Goal: Transaction & Acquisition: Purchase product/service

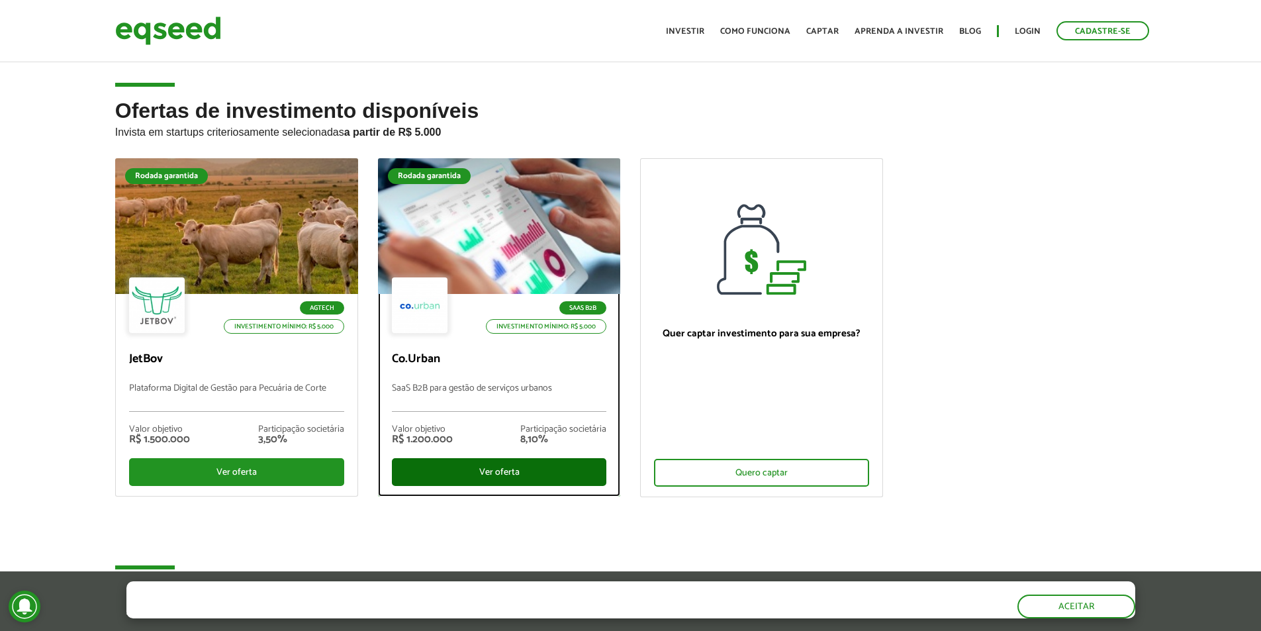
click at [462, 473] on div "Ver oferta" at bounding box center [499, 472] width 215 height 28
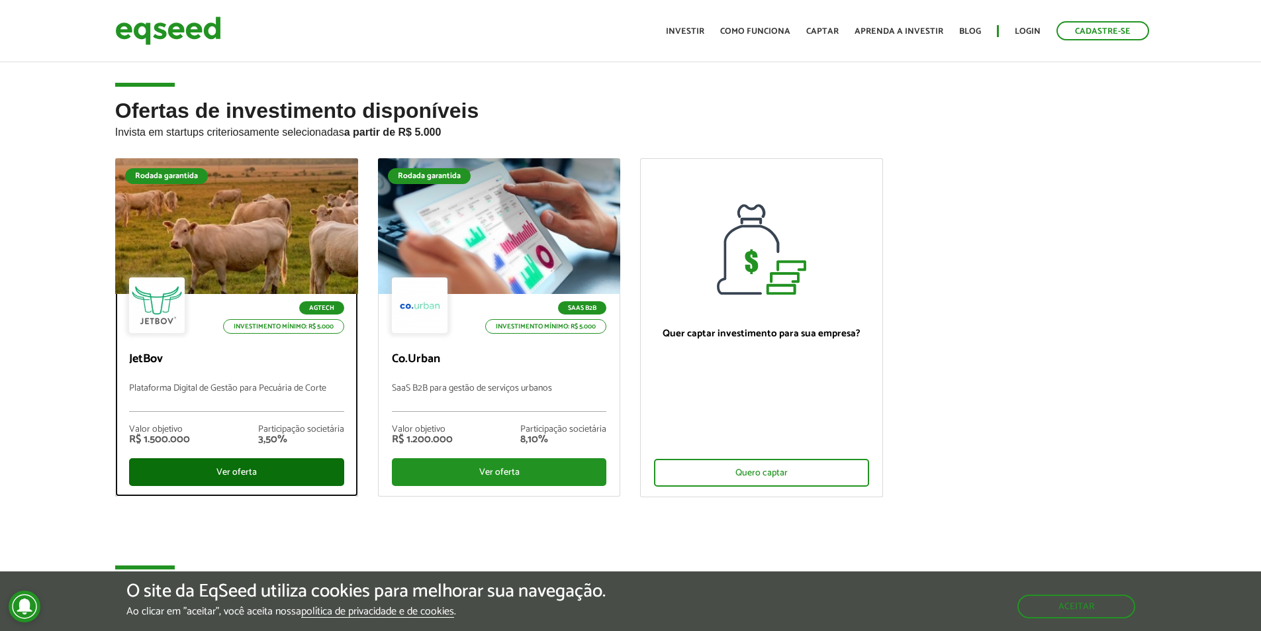
click at [236, 471] on div "Ver oferta" at bounding box center [236, 472] width 215 height 28
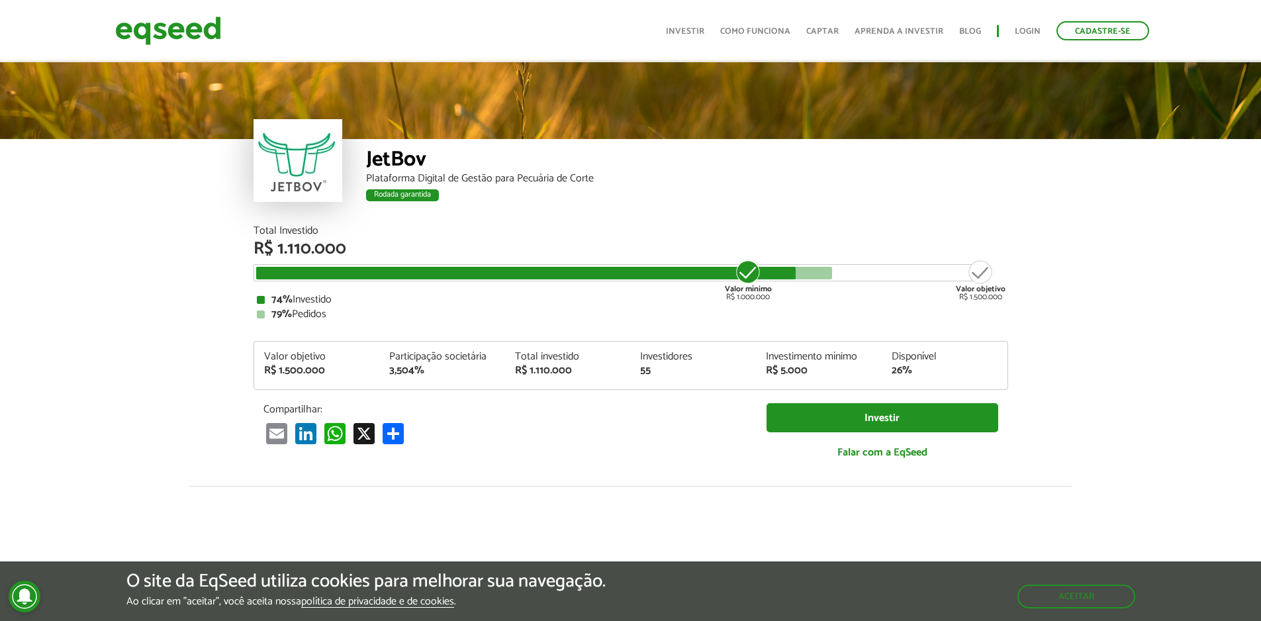
scroll to position [1641, 0]
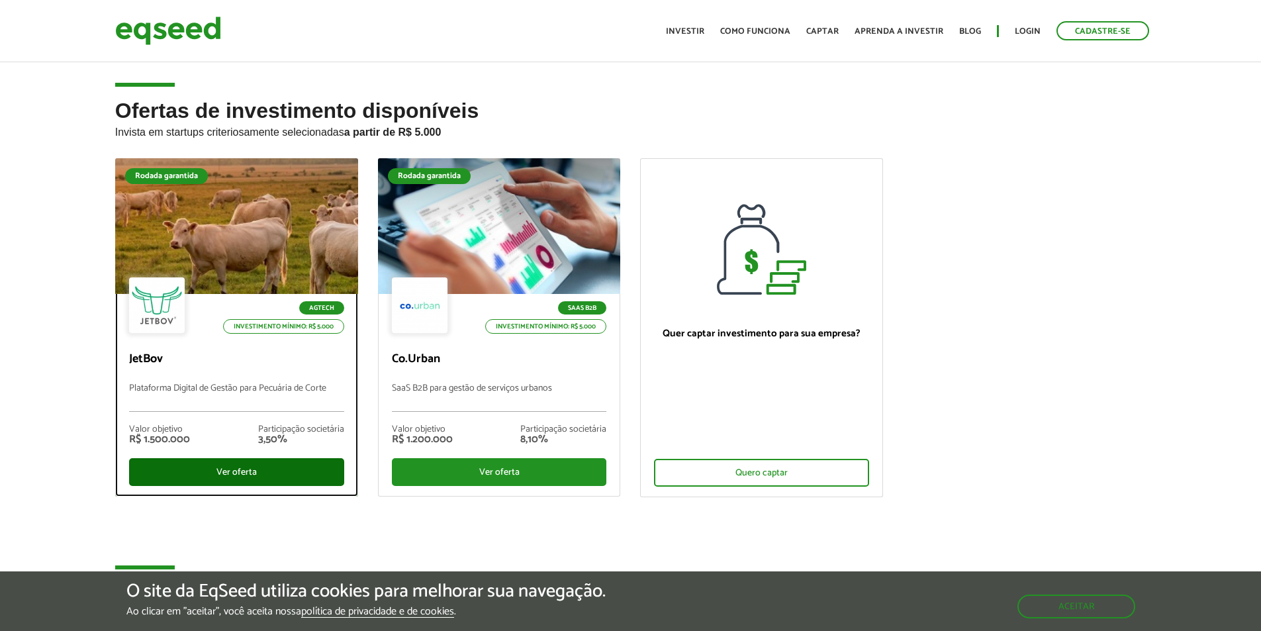
click at [204, 474] on div "Ver oferta" at bounding box center [236, 472] width 215 height 28
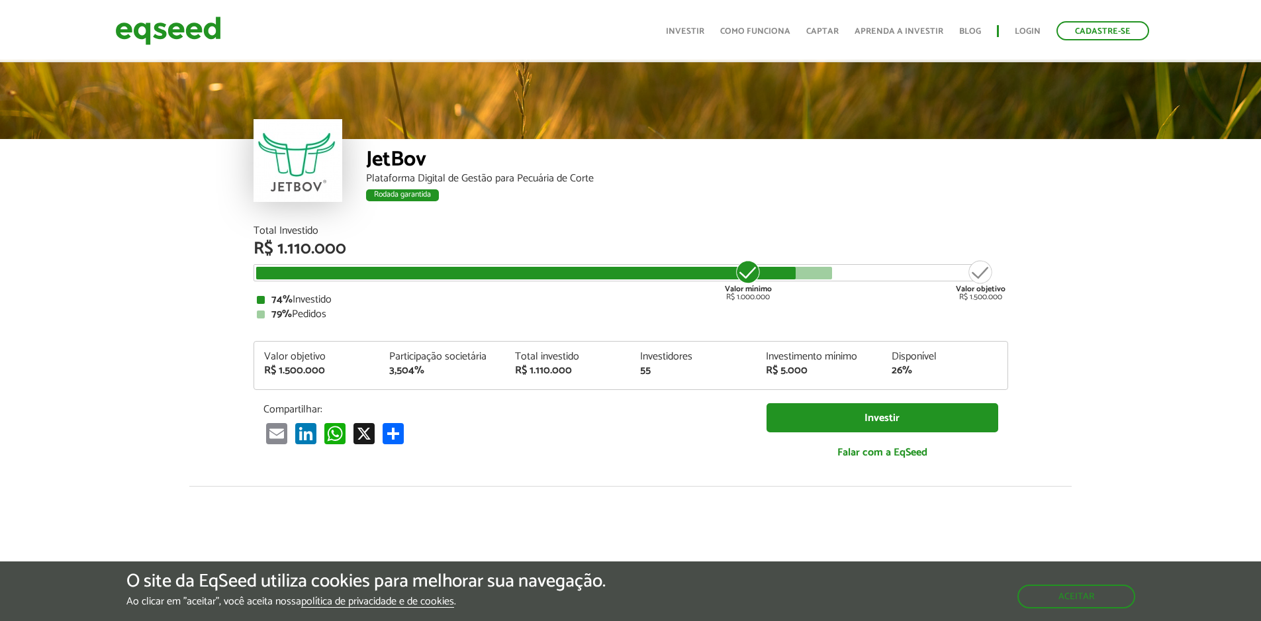
scroll to position [1641, 0]
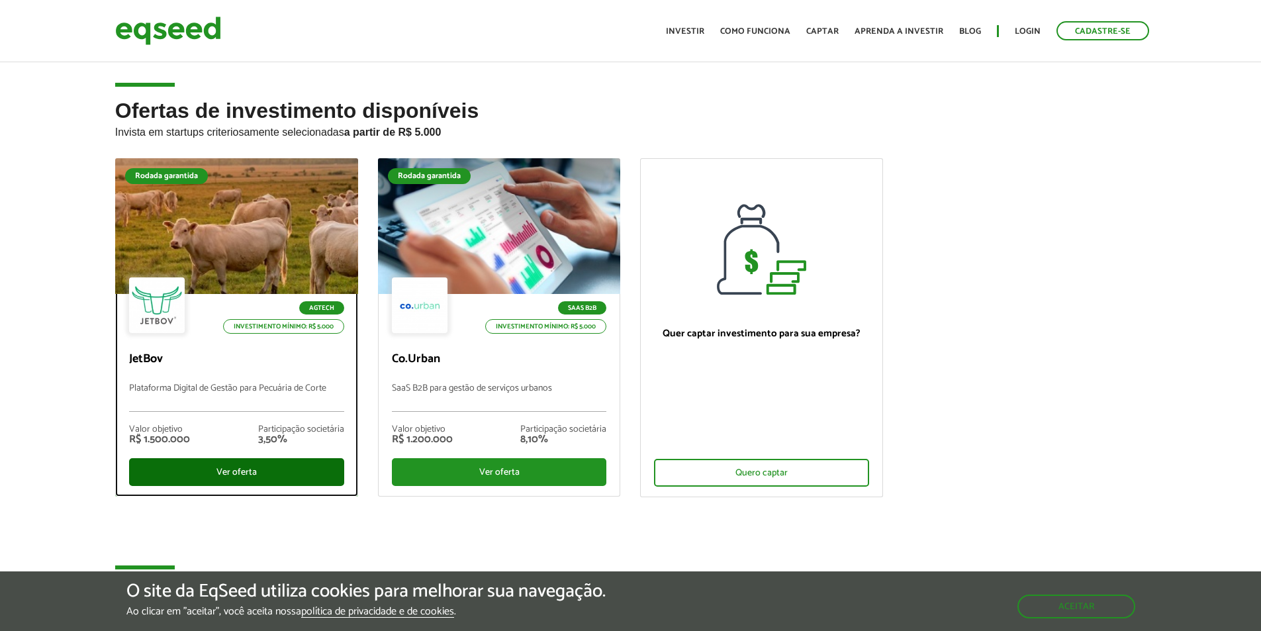
click at [267, 478] on div "Ver oferta" at bounding box center [236, 472] width 215 height 28
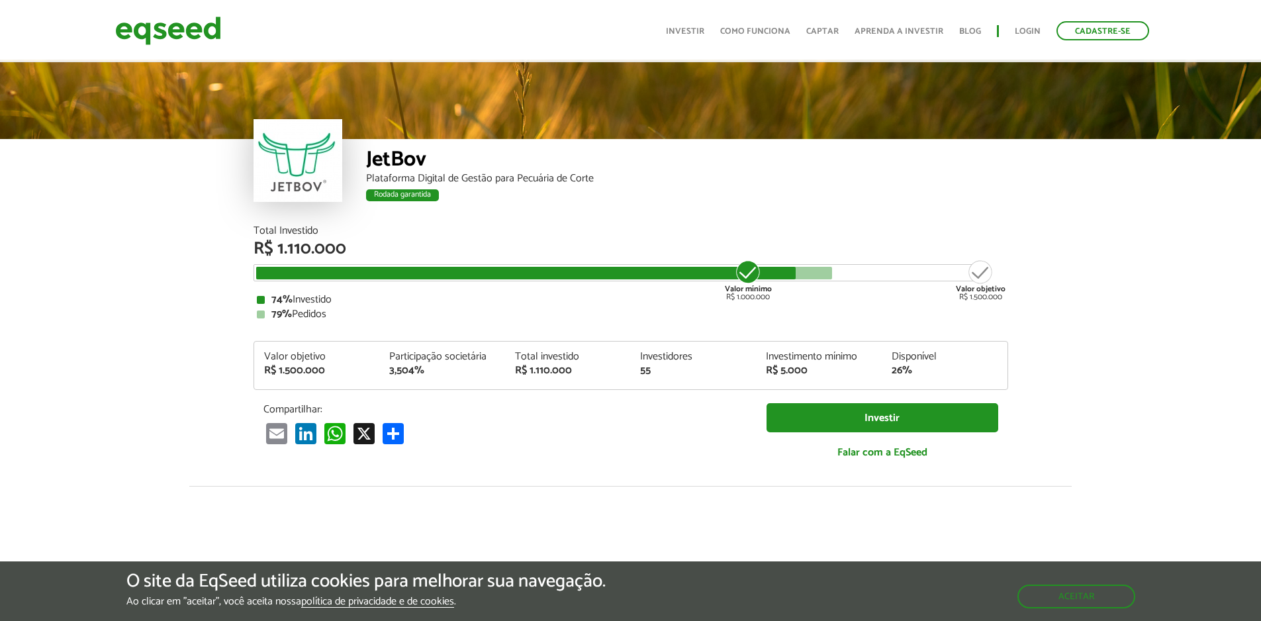
scroll to position [1641, 0]
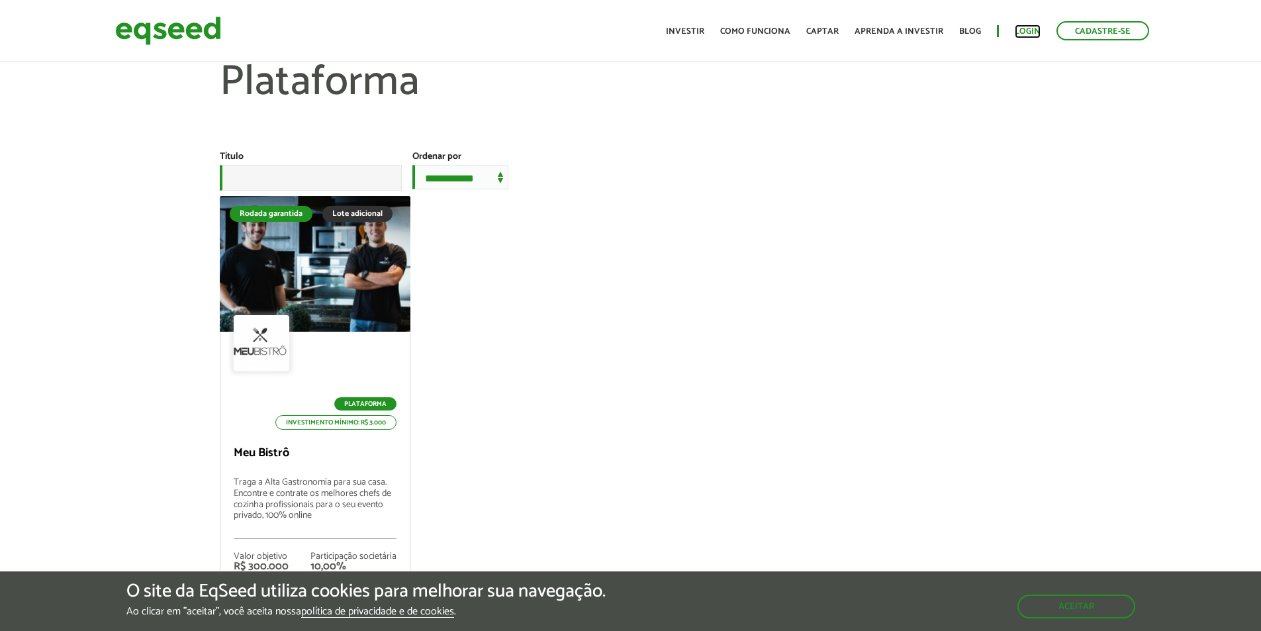
click at [1026, 32] on link "Login" at bounding box center [1027, 31] width 26 height 9
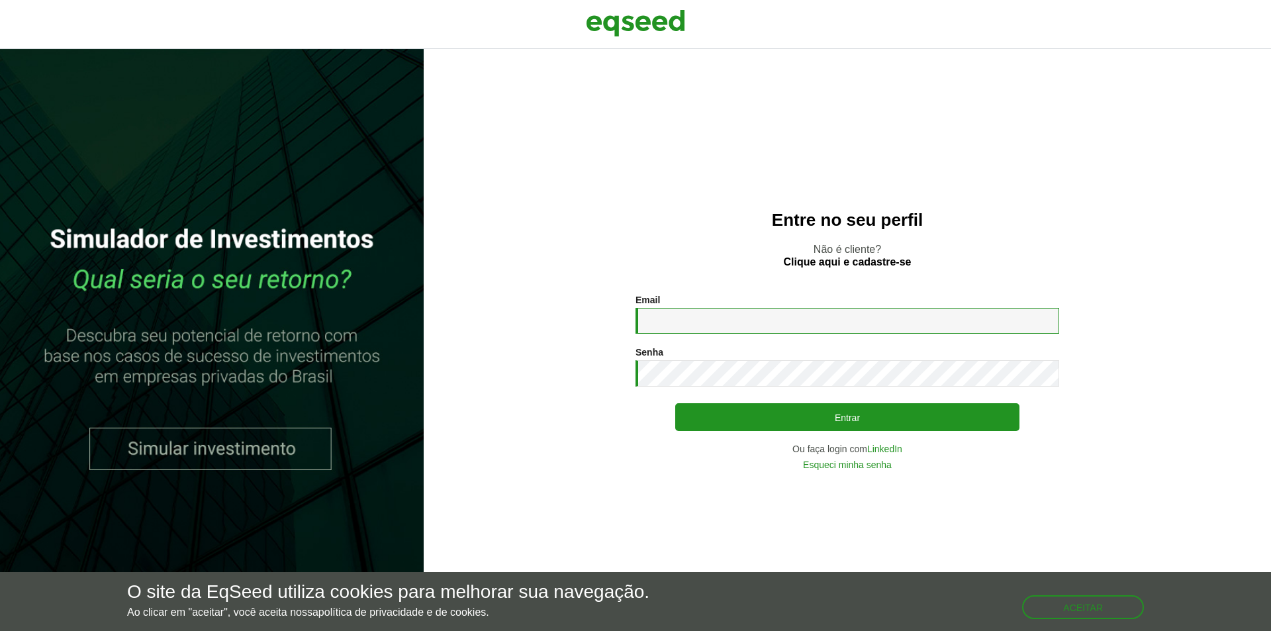
click at [678, 317] on input "Email *" at bounding box center [847, 321] width 424 height 26
type input "**********"
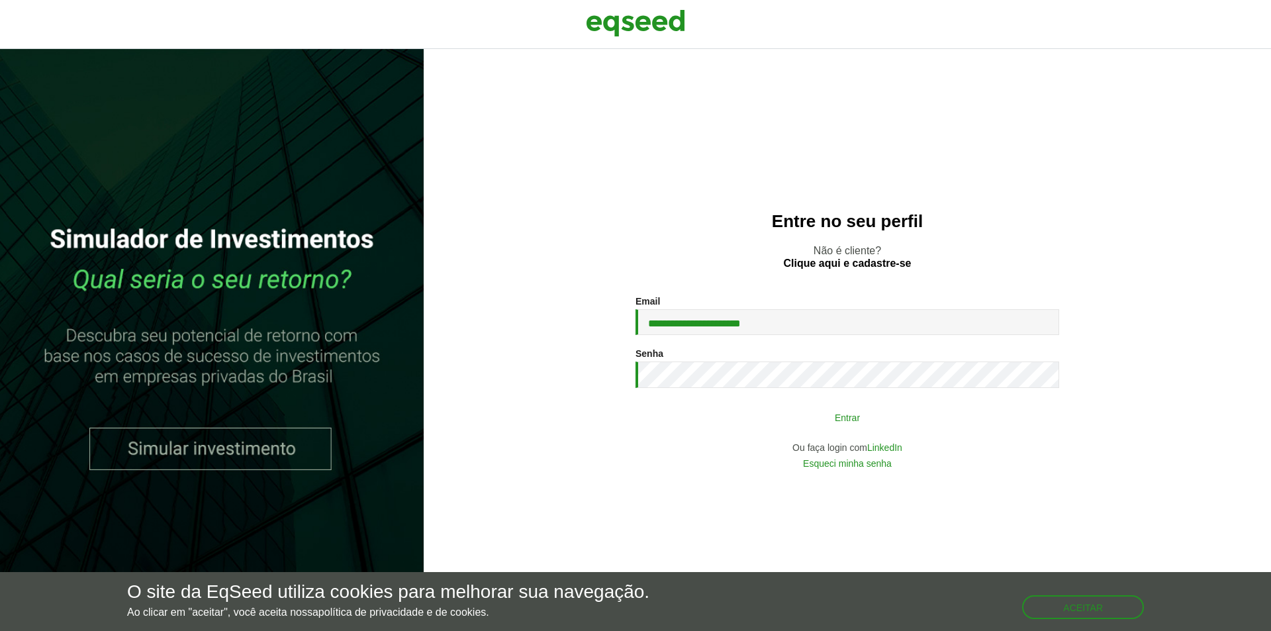
click at [824, 422] on button "Entrar" at bounding box center [847, 416] width 344 height 25
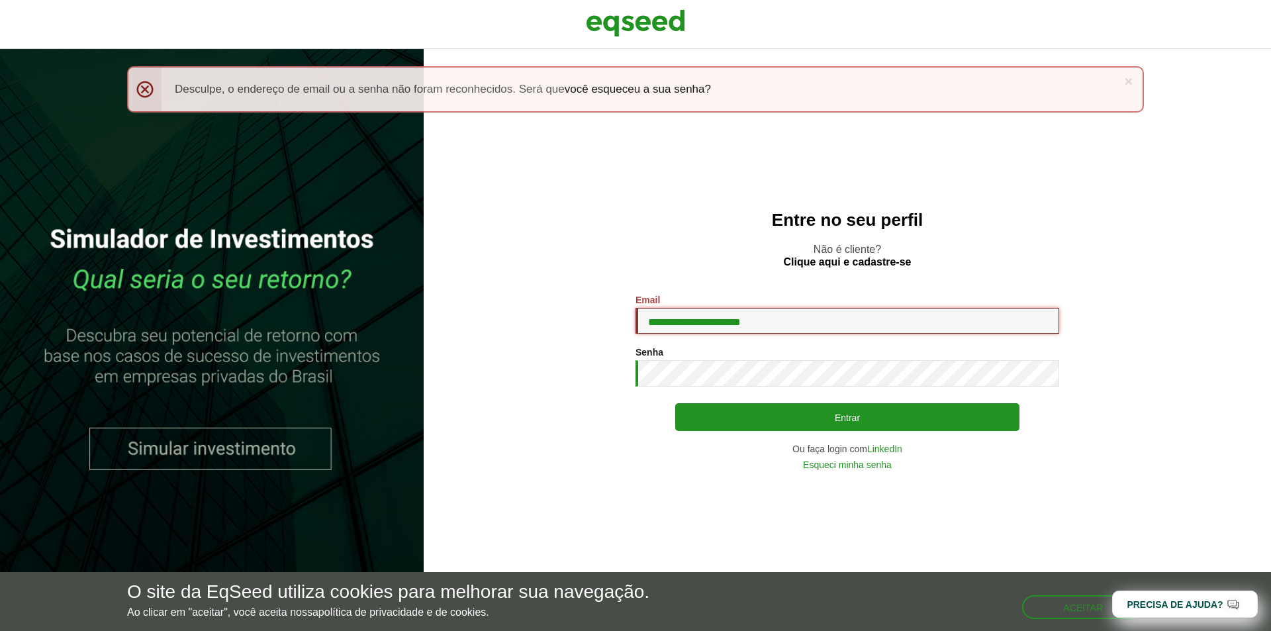
click at [815, 321] on input "**********" at bounding box center [847, 321] width 424 height 26
type input "*"
type input "**********"
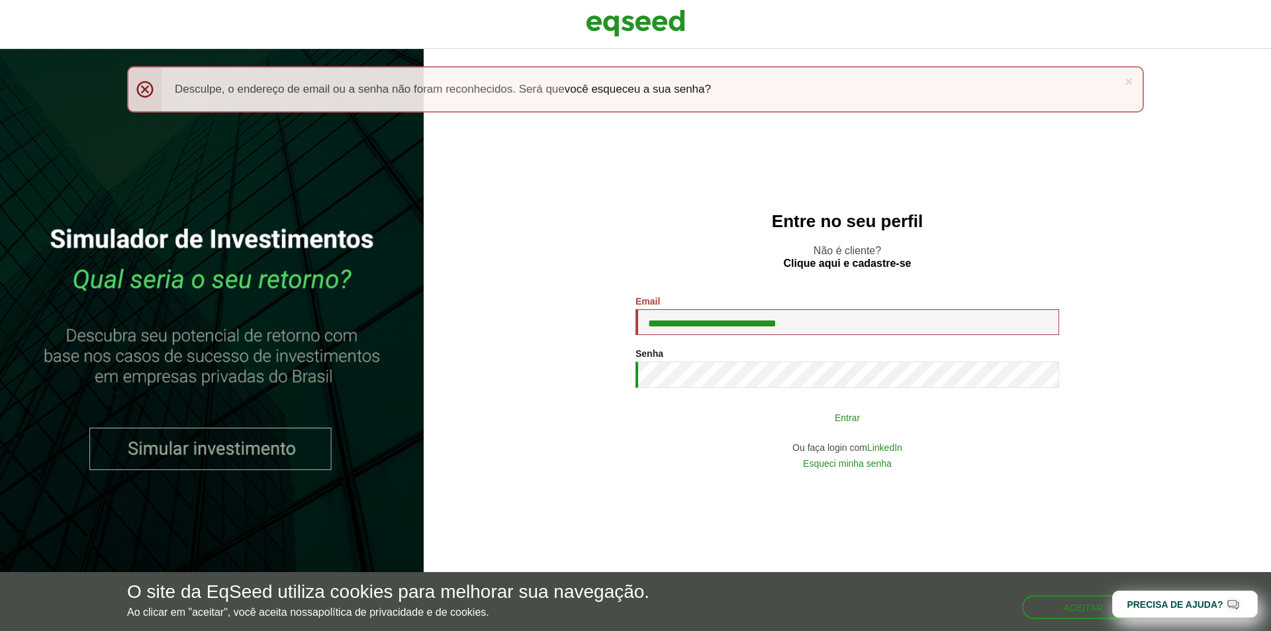
click at [778, 409] on button "Entrar" at bounding box center [847, 416] width 344 height 25
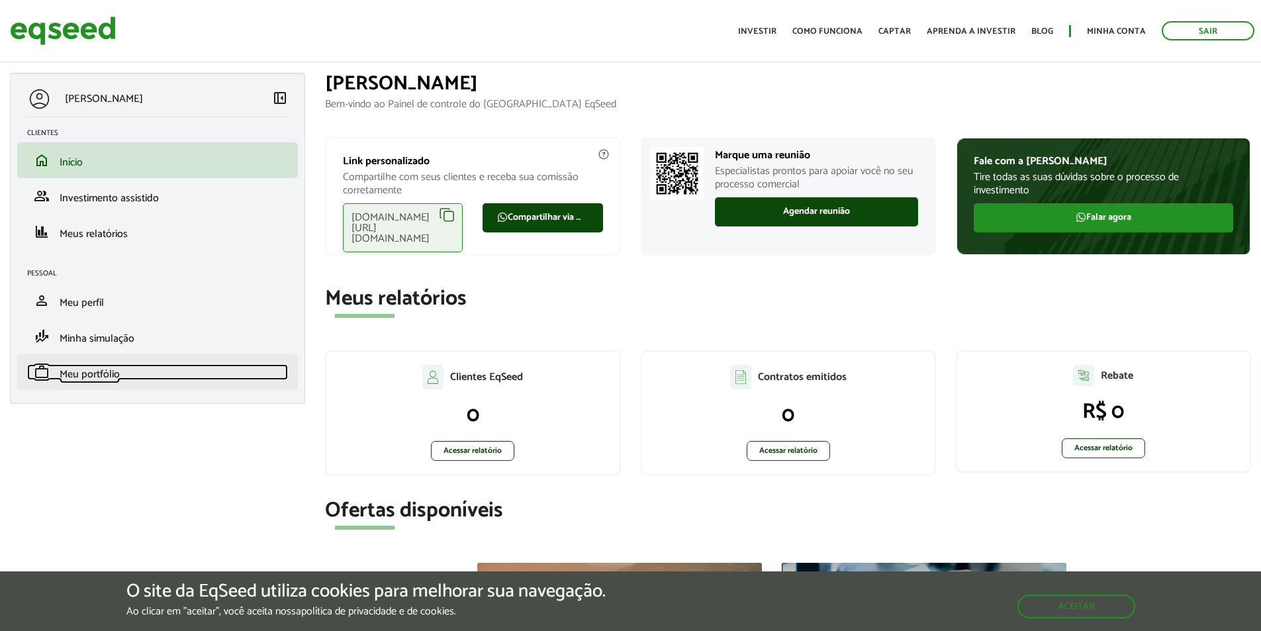
click at [70, 379] on span "Meu portfólio" at bounding box center [90, 374] width 60 height 18
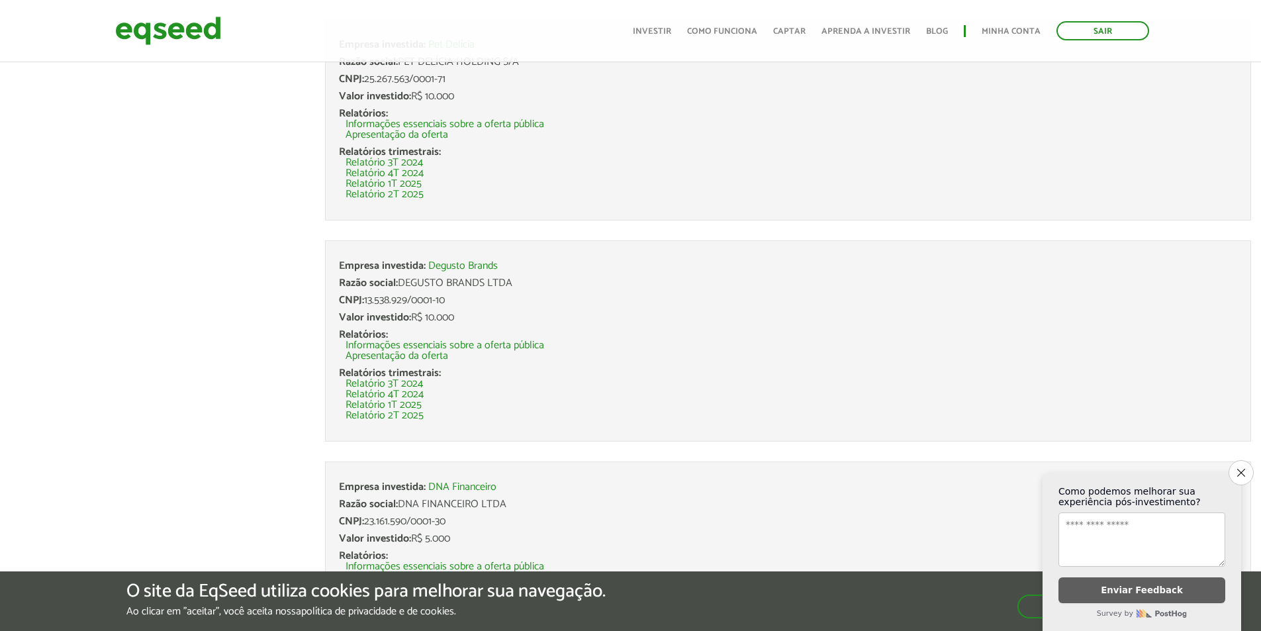
scroll to position [2130, 0]
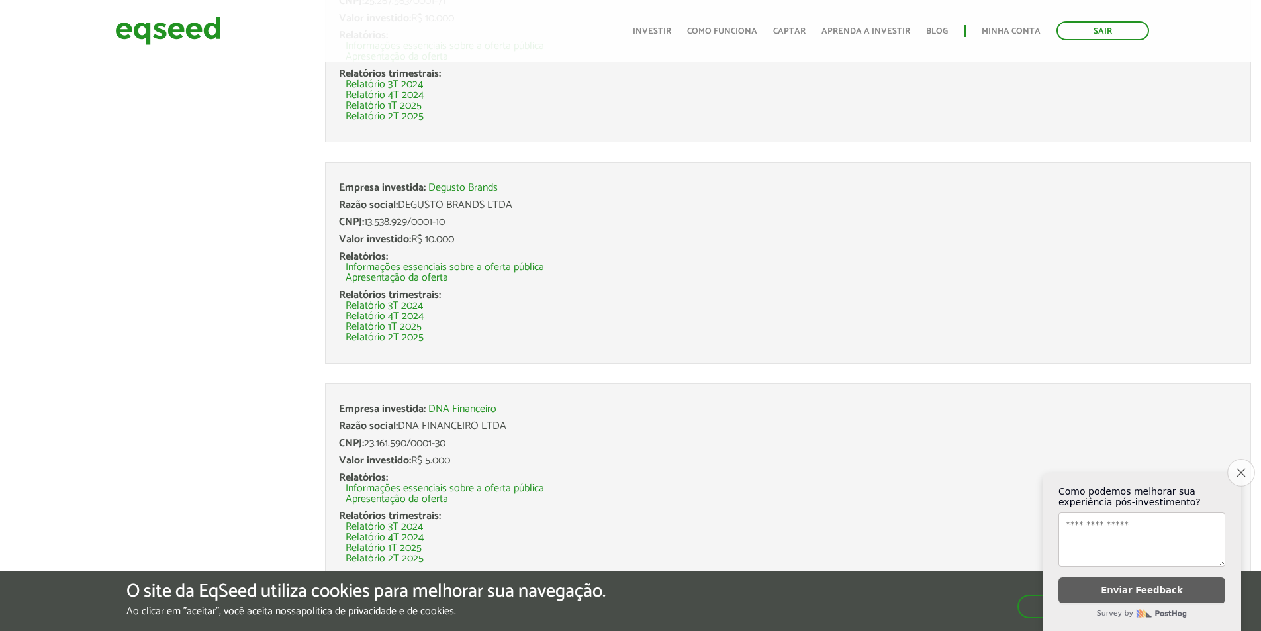
click at [1236, 468] on icon "Close survey" at bounding box center [1240, 472] width 9 height 9
